Goal: Task Accomplishment & Management: Use online tool/utility

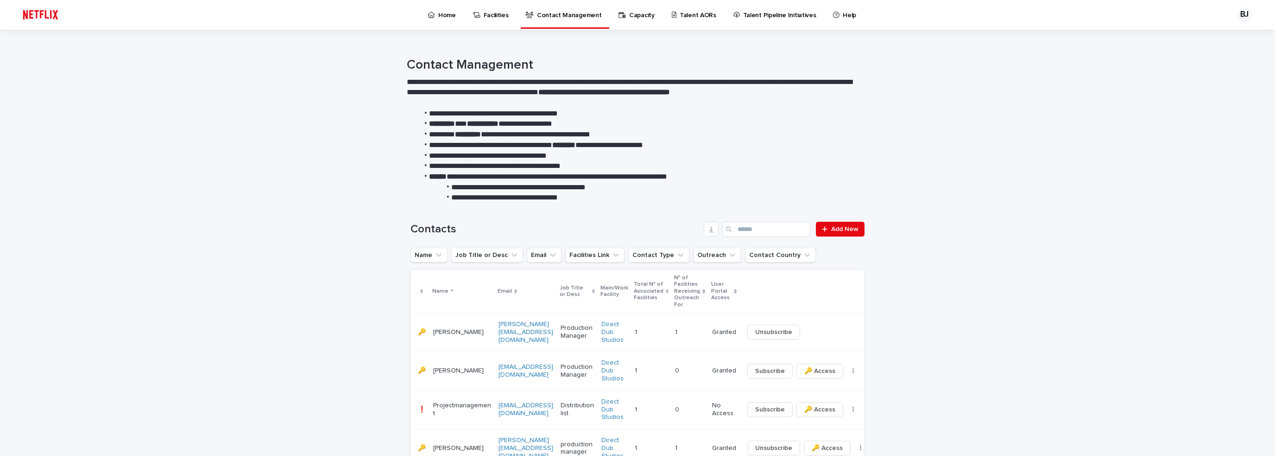
click at [688, 14] on p "Talent AORs" at bounding box center [698, 9] width 37 height 19
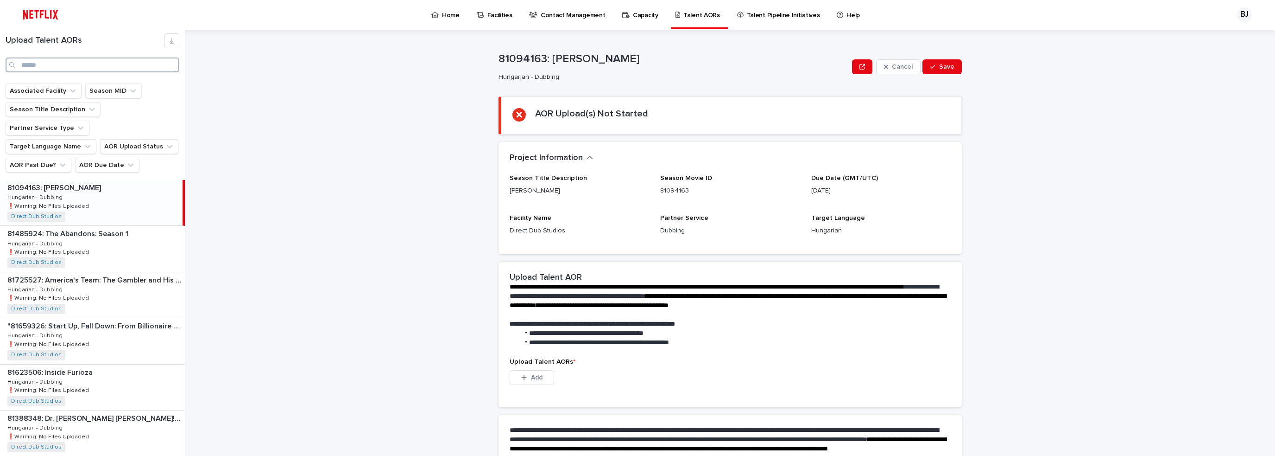
click at [53, 65] on input "Search" at bounding box center [93, 64] width 174 height 15
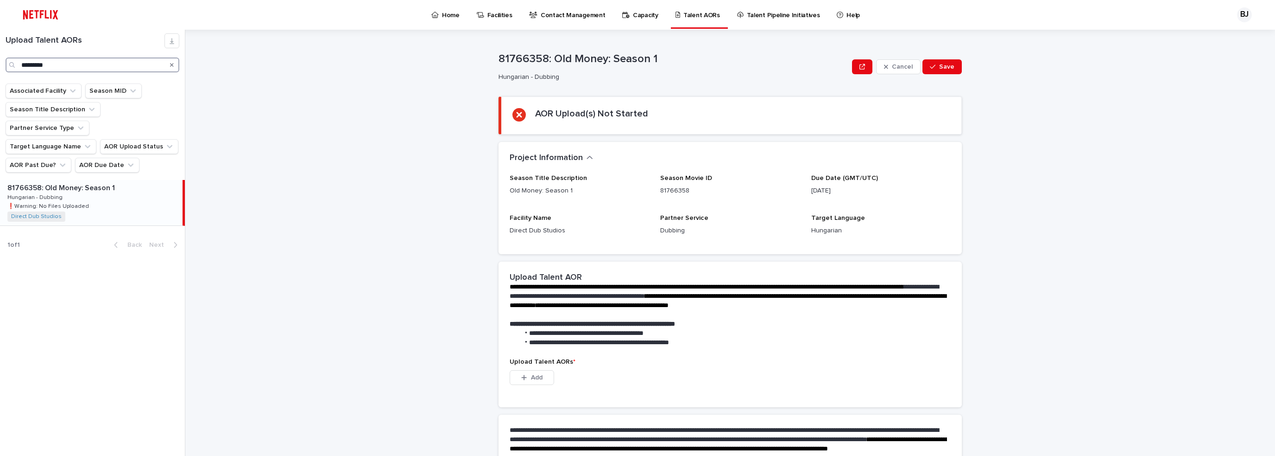
type input "*********"
click at [78, 180] on div "81766358: Old Money: Season 1 81766358: Old Money: Season 1 Hungarian - Dubbing…" at bounding box center [91, 202] width 183 height 45
click at [541, 377] on button "Add" at bounding box center [532, 377] width 44 height 15
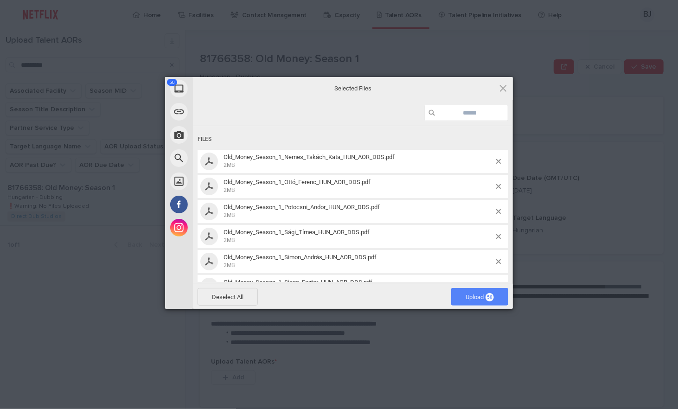
click at [470, 299] on span "Upload 50" at bounding box center [479, 296] width 28 height 7
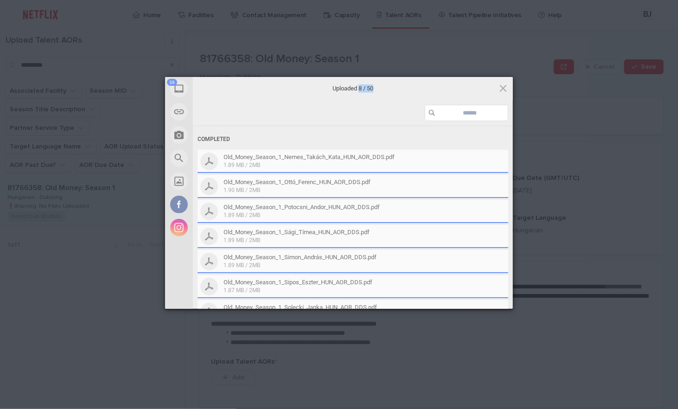
drag, startPoint x: 351, startPoint y: 87, endPoint x: 361, endPoint y: 97, distance: 15.1
click at [362, 100] on div "Uploaded 8 / 50 Completed Old_Money_Season_1_Nemes_Takách_Kata_HUN_AOR_DDS.pdf …" at bounding box center [353, 193] width 320 height 232
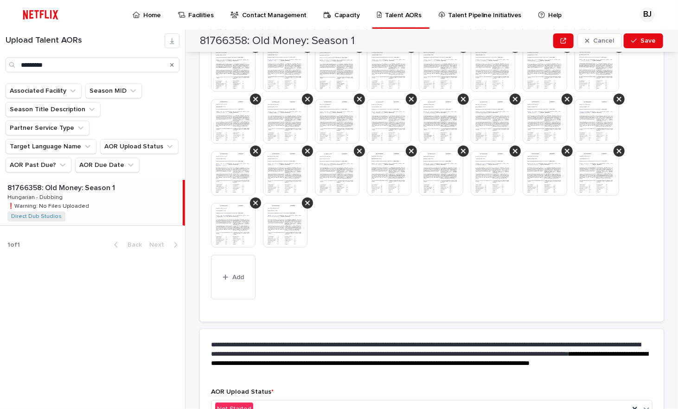
scroll to position [494, 0]
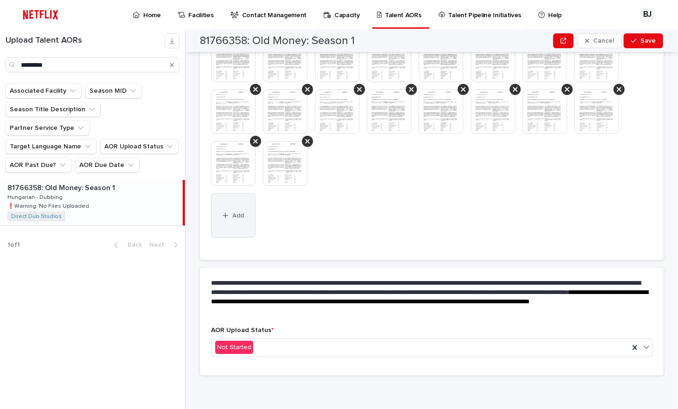
drag, startPoint x: 239, startPoint y: 212, endPoint x: 247, endPoint y: 213, distance: 8.5
click at [239, 212] on span "Add" at bounding box center [238, 215] width 12 height 6
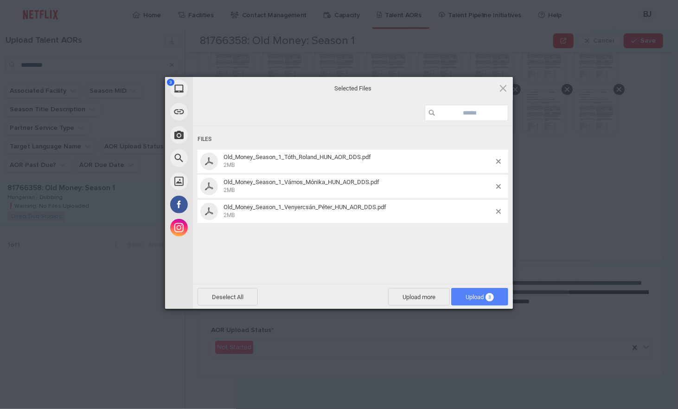
click at [476, 298] on span "Upload 3" at bounding box center [479, 296] width 28 height 7
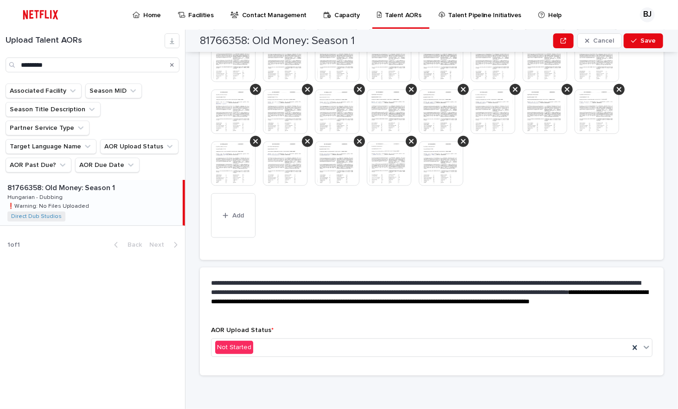
click at [641, 31] on div "81766358: Old Money: Season 1 Cancel Save" at bounding box center [431, 41] width 463 height 22
click at [641, 43] on span "Save" at bounding box center [647, 41] width 15 height 6
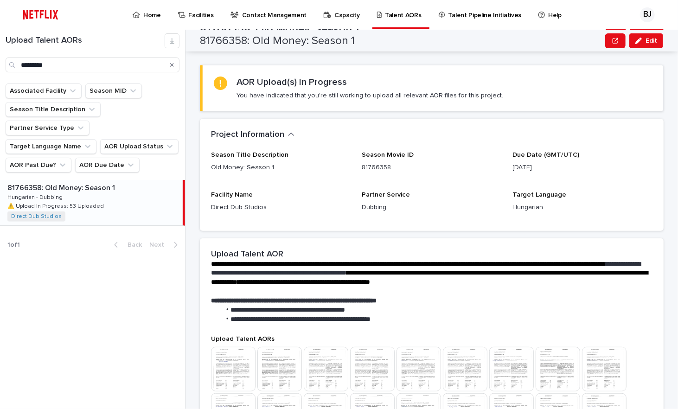
scroll to position [0, 0]
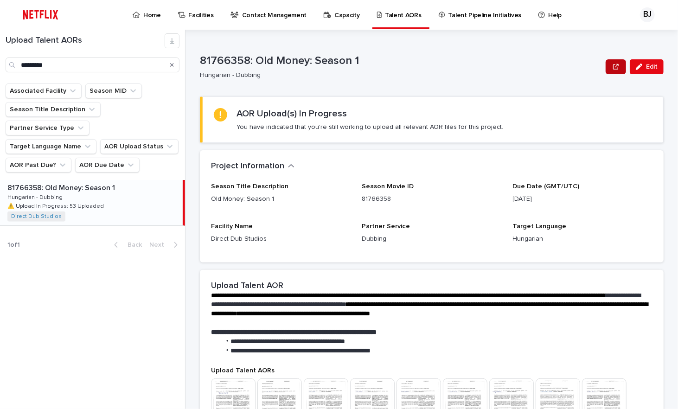
click at [614, 66] on icon "button" at bounding box center [616, 66] width 6 height 6
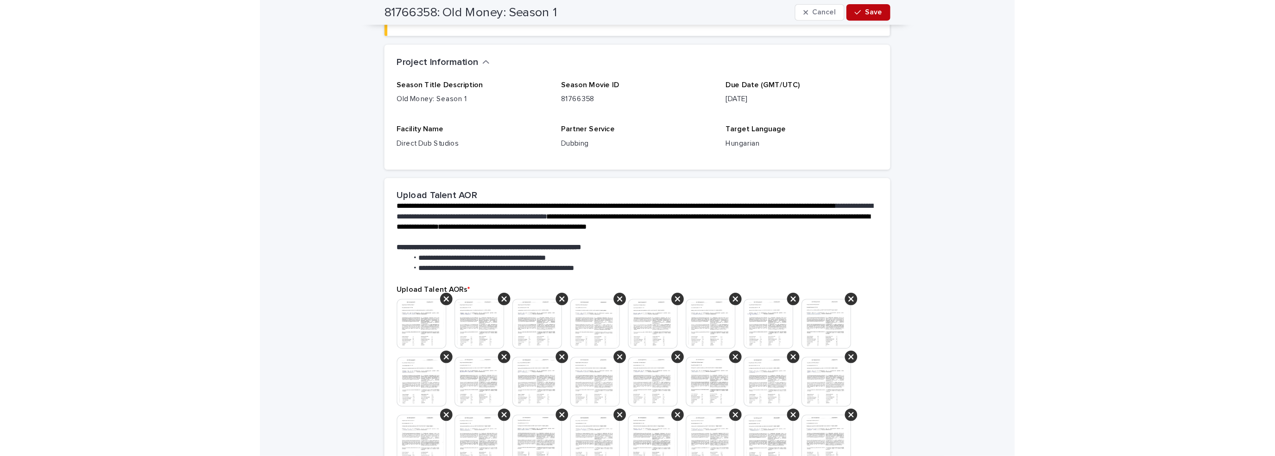
scroll to position [99, 0]
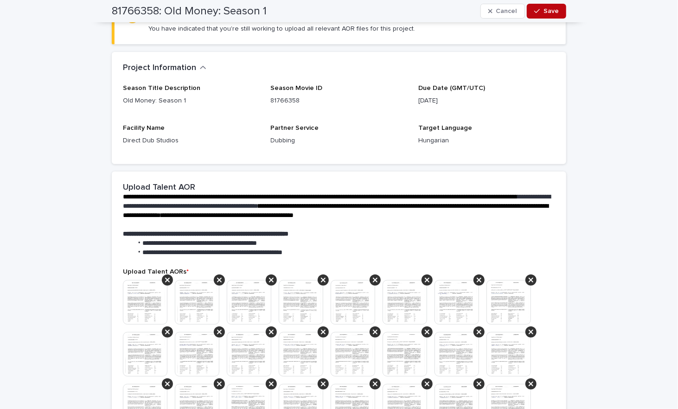
click at [549, 9] on span "Save" at bounding box center [550, 11] width 15 height 6
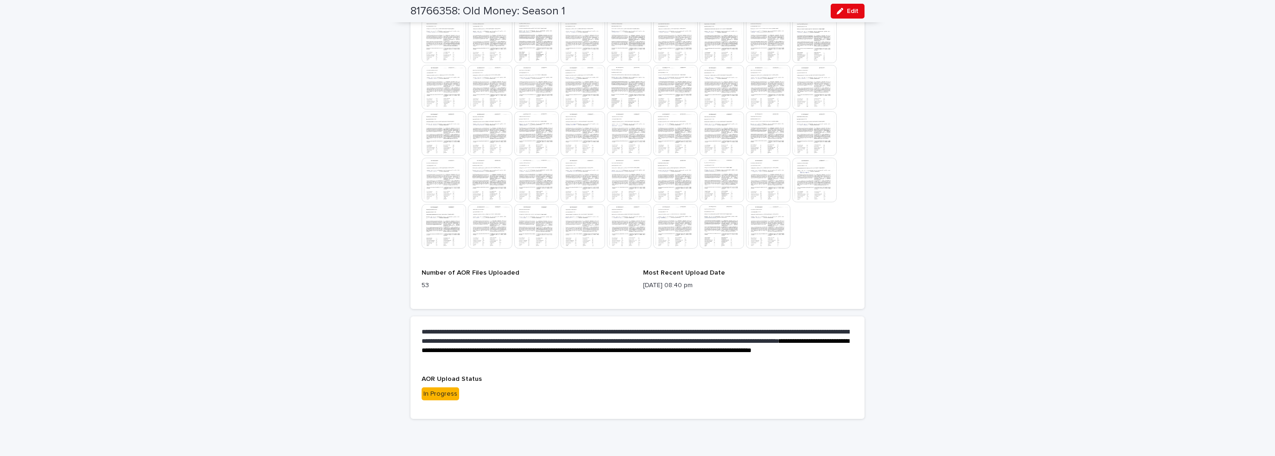
scroll to position [423, 0]
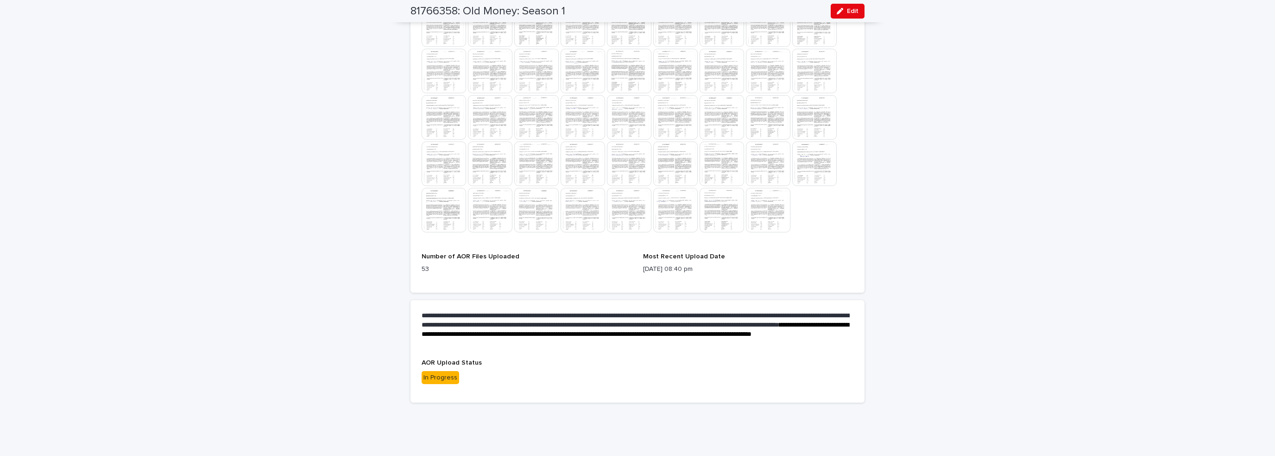
click at [439, 373] on div "In Progress" at bounding box center [441, 377] width 38 height 13
click at [440, 377] on div "In Progress" at bounding box center [441, 377] width 38 height 13
click at [852, 14] on button "Edit" at bounding box center [848, 11] width 34 height 15
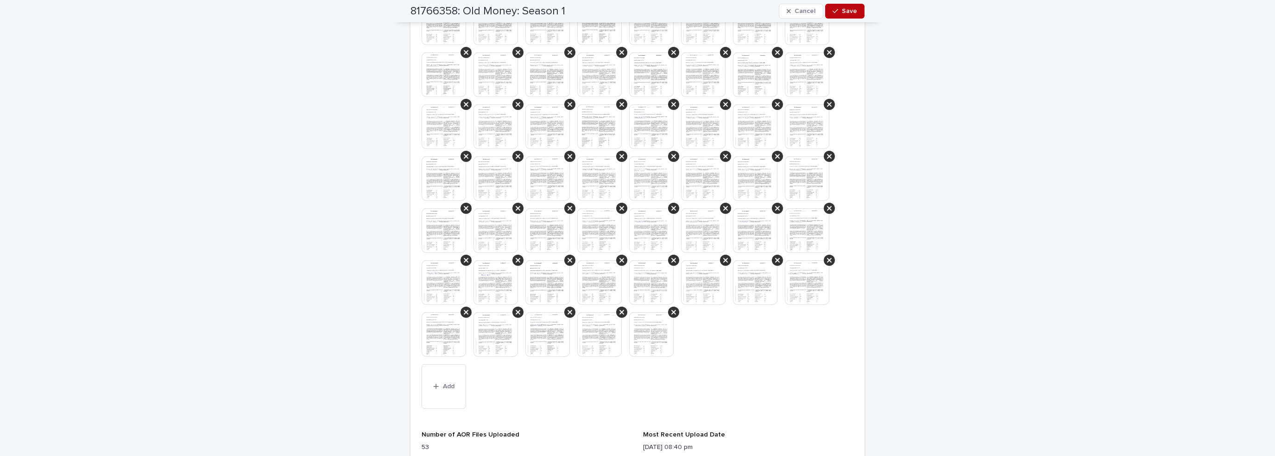
scroll to position [284, 0]
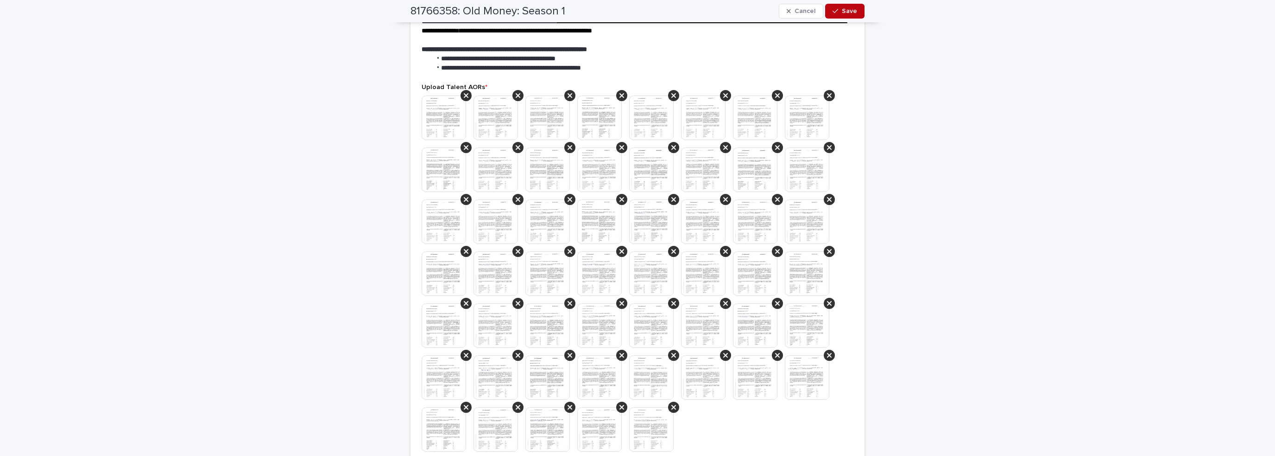
click at [838, 7] on button "Save" at bounding box center [844, 11] width 39 height 15
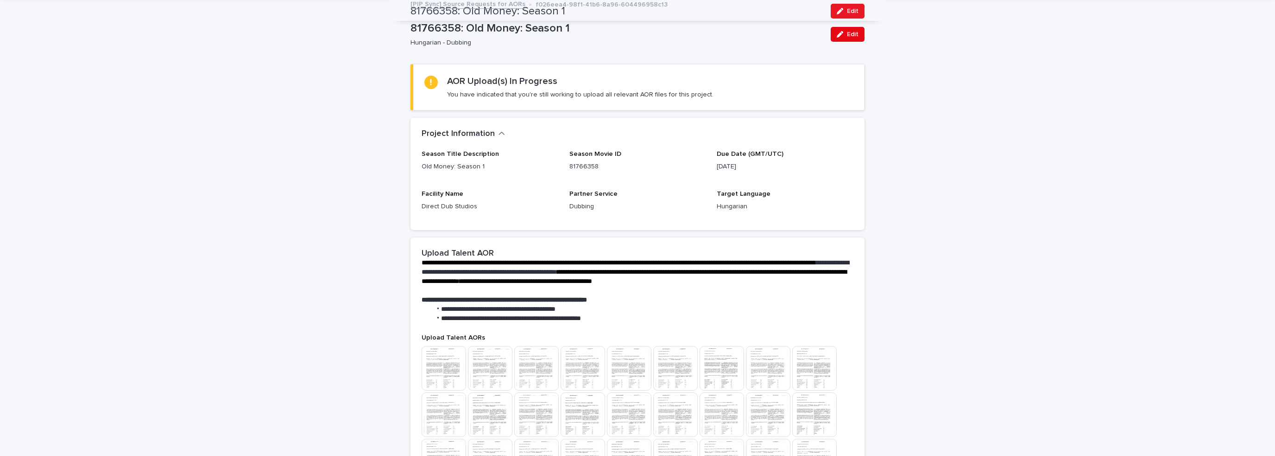
scroll to position [0, 0]
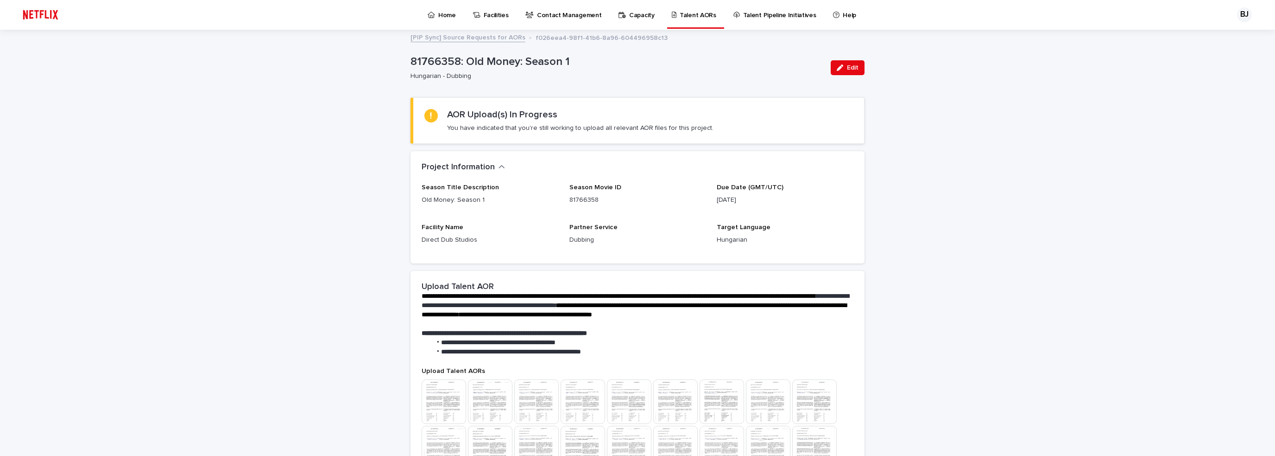
click at [680, 17] on p "Talent AORs" at bounding box center [698, 9] width 37 height 19
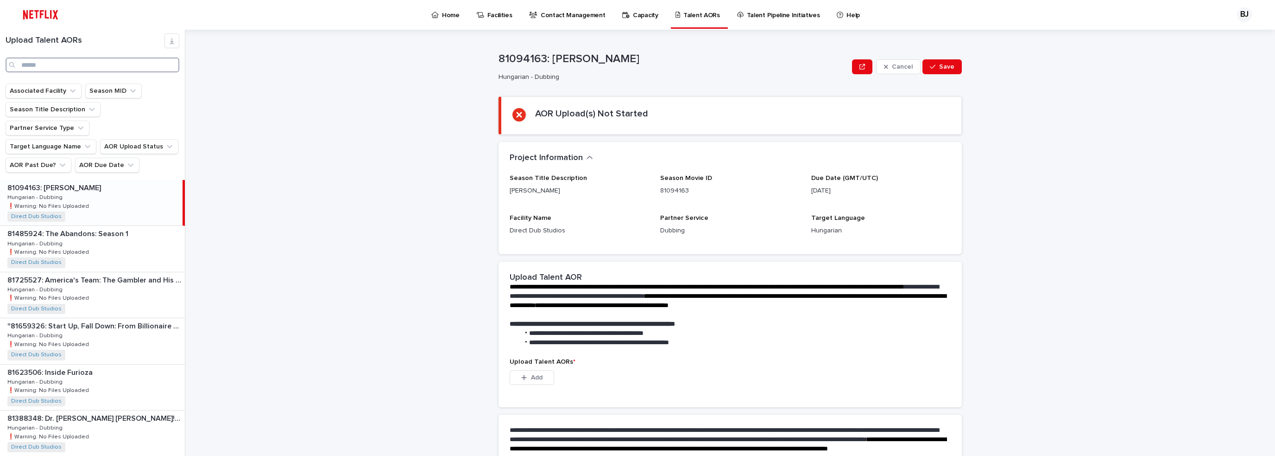
click at [57, 64] on input "Search" at bounding box center [93, 64] width 174 height 15
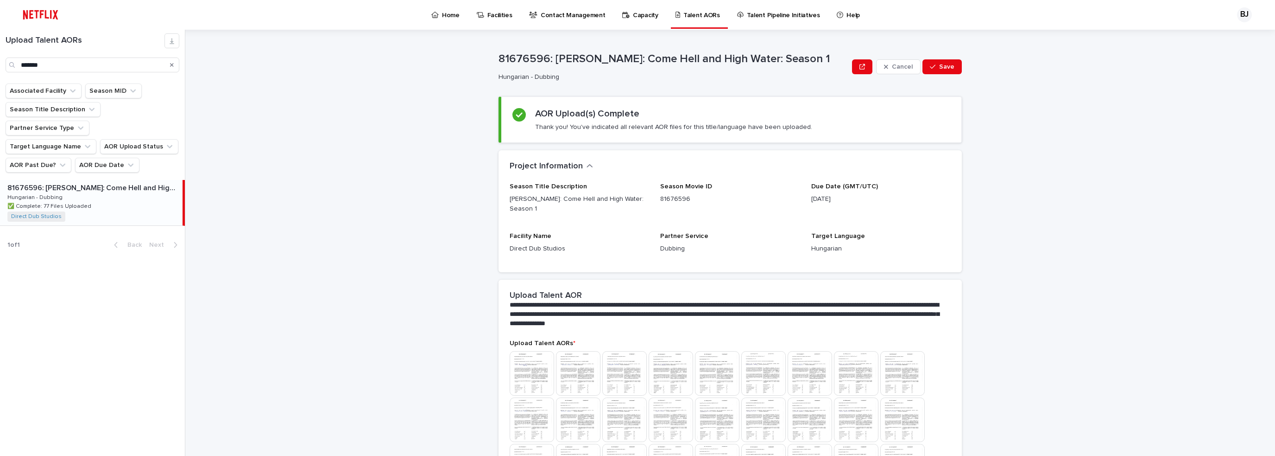
click at [117, 182] on p "81676596: [PERSON_NAME]: Come Hell and High Water: Season 1" at bounding box center [93, 187] width 173 height 11
drag, startPoint x: 51, startPoint y: 66, endPoint x: 0, endPoint y: 66, distance: 51.0
click at [0, 66] on div "Upload Talent AORs *******" at bounding box center [92, 52] width 185 height 39
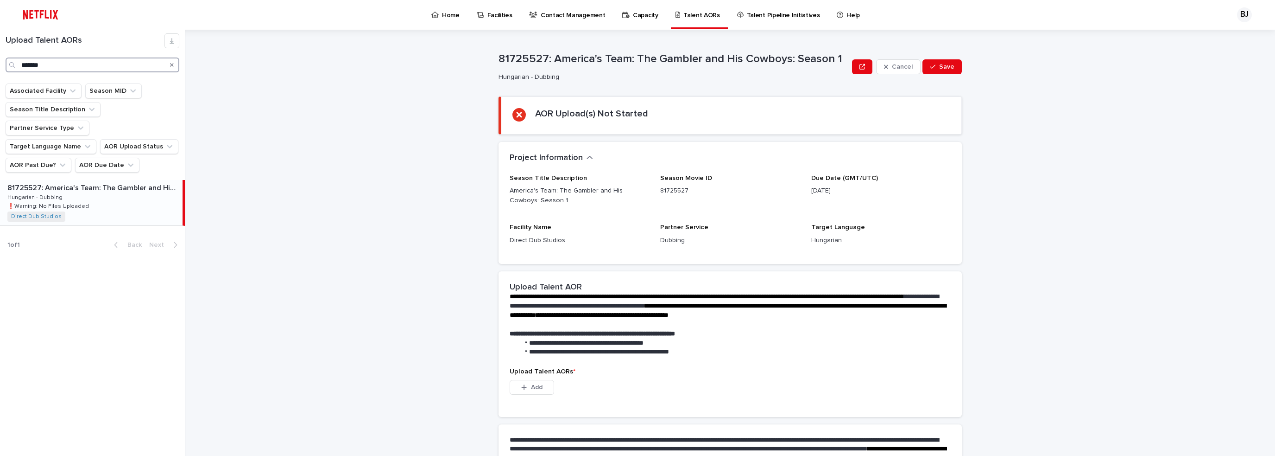
type input "*******"
click at [70, 182] on p "81725527: America's Team: The Gambler and His Cowboys: Season 1" at bounding box center [93, 187] width 173 height 11
click at [72, 182] on p "81725527: America's Team: The Gambler and His Cowboys: Season 1" at bounding box center [93, 187] width 173 height 11
